Goal: Find specific page/section: Find specific page/section

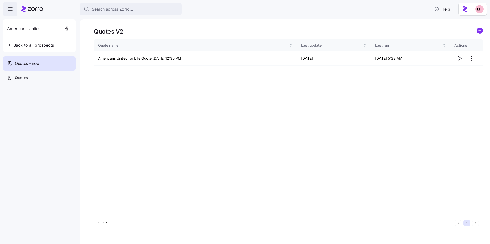
click at [153, 15] on button "Search across Zorro..." at bounding box center [131, 9] width 102 height 12
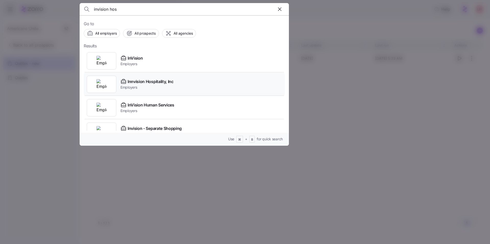
type input "invision hos"
click at [146, 85] on span "Employers" at bounding box center [146, 87] width 53 height 5
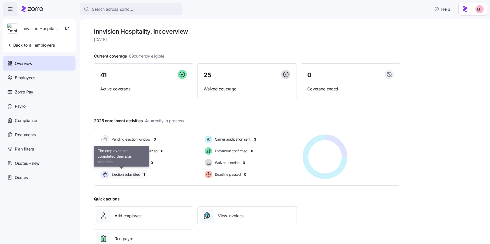
click at [122, 173] on span "Election submitted" at bounding box center [125, 174] width 30 height 5
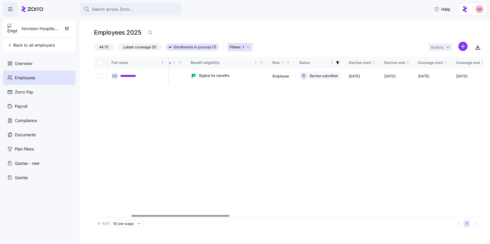
scroll to position [0, 145]
click at [223, 215] on div at bounding box center [181, 216] width 98 height 2
click at [250, 47] on icon "button" at bounding box center [248, 47] width 4 height 4
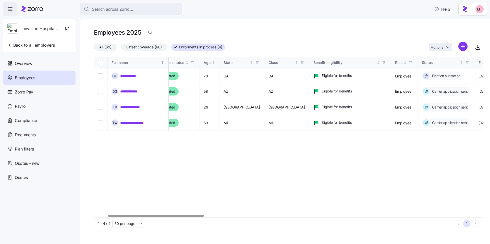
scroll to position [0, 53]
click at [174, 215] on div at bounding box center [156, 216] width 96 height 2
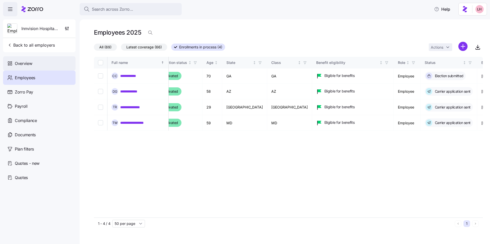
click at [29, 66] on span "Overview" at bounding box center [23, 63] width 17 height 6
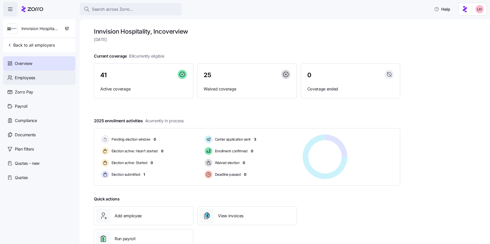
click at [31, 77] on span "Employees" at bounding box center [25, 78] width 20 height 6
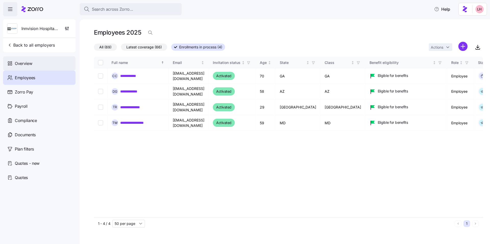
click at [21, 66] on span "Overview" at bounding box center [23, 63] width 17 height 6
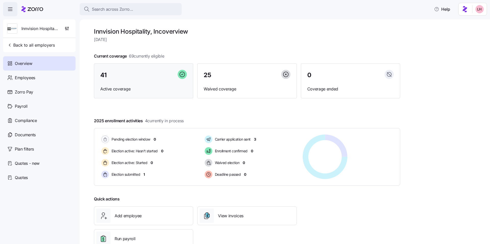
click at [142, 93] on div "41 Active coverage" at bounding box center [143, 81] width 99 height 35
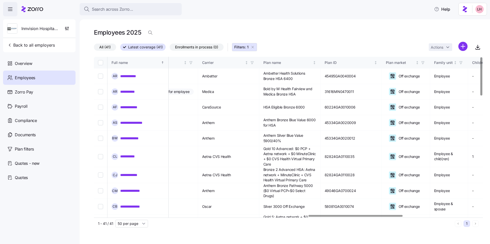
scroll to position [0, 884]
click at [387, 217] on div at bounding box center [355, 216] width 94 height 2
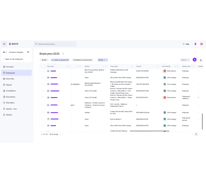
scroll to position [501, 884]
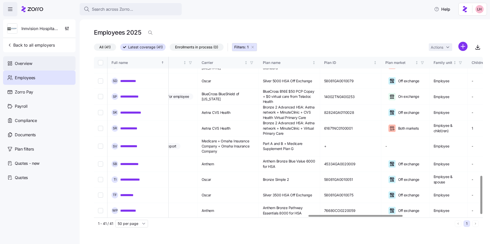
click at [36, 62] on div "Overview" at bounding box center [39, 63] width 72 height 14
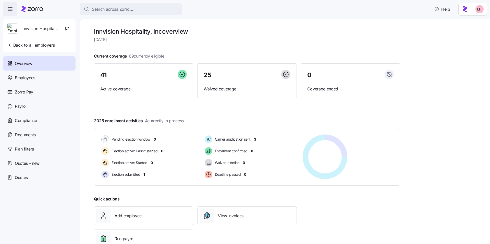
click at [28, 9] on icon at bounding box center [32, 9] width 22 height 6
